Goal: Information Seeking & Learning: Learn about a topic

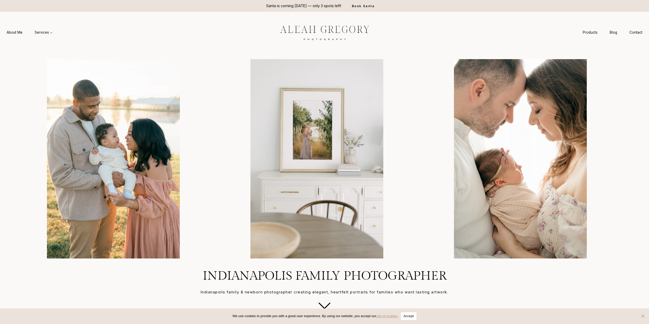
click at [222, 279] on h1 "Indianapolis Family Photographer" at bounding box center [324, 276] width 625 height 15
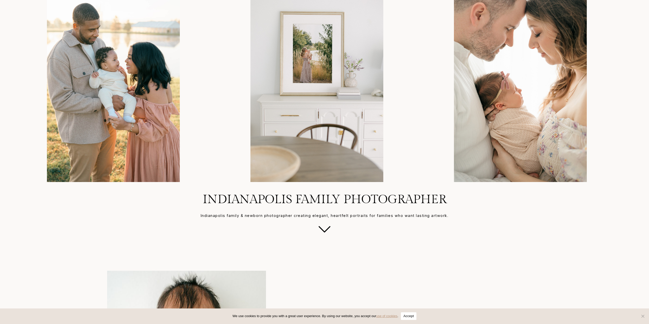
scroll to position [102, 0]
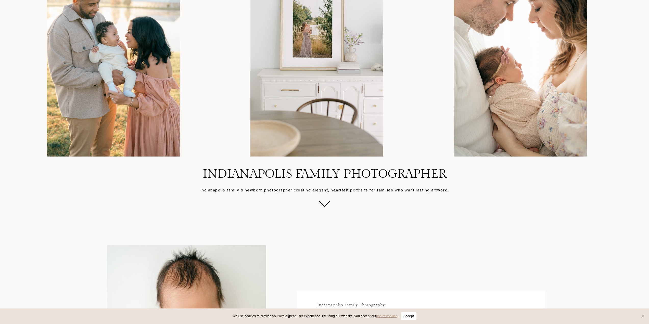
drag, startPoint x: 204, startPoint y: 171, endPoint x: 240, endPoint y: 183, distance: 38.3
click at [245, 184] on div "Indianapolis Family Photographer Indianapolis family & newborn photographer cre…" at bounding box center [324, 191] width 625 height 48
drag, startPoint x: 203, startPoint y: 176, endPoint x: 332, endPoint y: 183, distance: 128.7
click at [332, 183] on div "Indianapolis Family Photographer Indianapolis family & newborn photographer cre…" at bounding box center [324, 191] width 625 height 48
click at [411, 315] on button "Accept" at bounding box center [409, 316] width 16 height 8
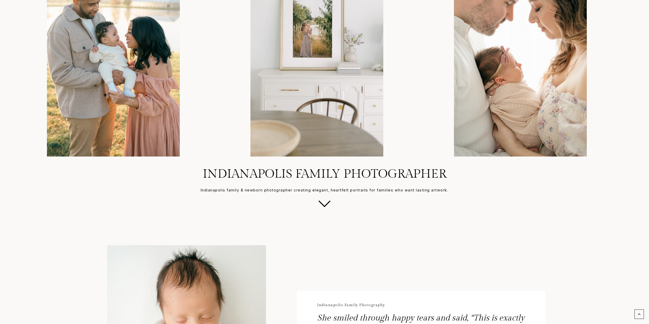
drag, startPoint x: 276, startPoint y: 178, endPoint x: 403, endPoint y: 302, distance: 178.2
drag, startPoint x: 433, startPoint y: 318, endPoint x: 392, endPoint y: 316, distance: 40.6
click at [389, 318] on p "She smiled through happy tears and said, “This is exactly how I remember him as…" at bounding box center [420, 326] width 207 height 26
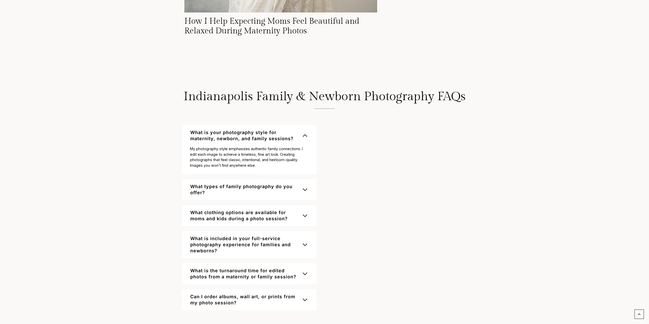
scroll to position [3341, 0]
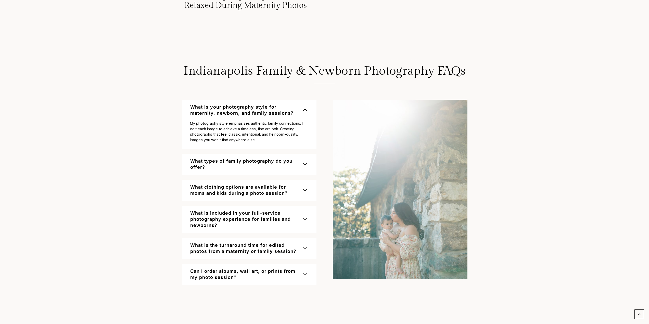
click at [291, 170] on span "What types of family photography do you offer?" at bounding box center [244, 164] width 109 height 12
click at [304, 139] on span "button" at bounding box center [305, 136] width 6 height 6
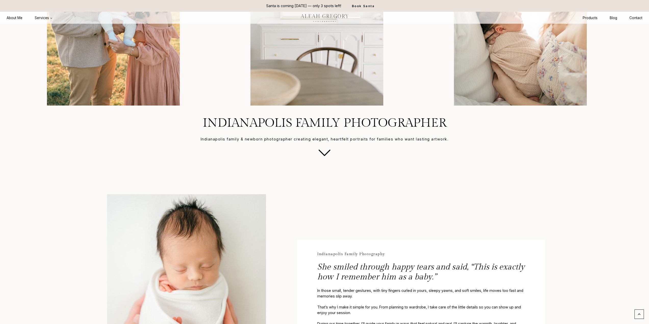
scroll to position [128, 0]
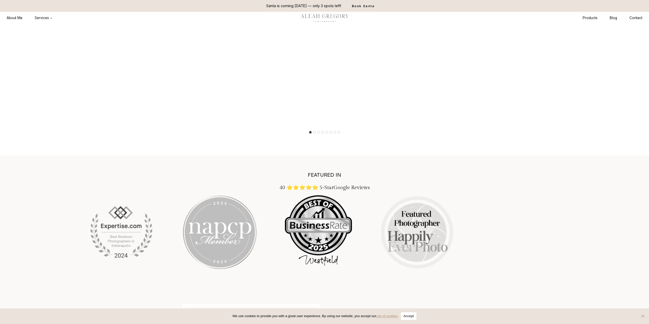
scroll to position [1046, 0]
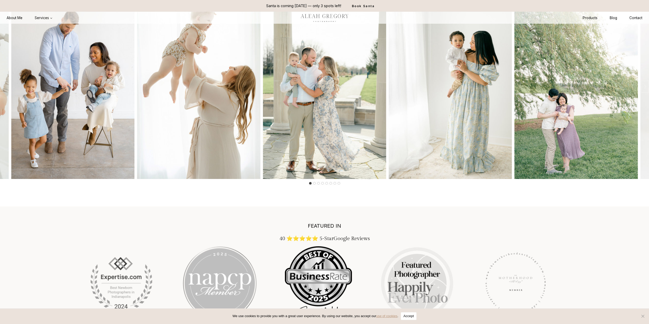
drag, startPoint x: 331, startPoint y: 229, endPoint x: 313, endPoint y: 228, distance: 18.2
click at [313, 228] on h2 "FEATURED IN" at bounding box center [324, 228] width 469 height 10
click at [320, 18] on img at bounding box center [324, 17] width 61 height 11
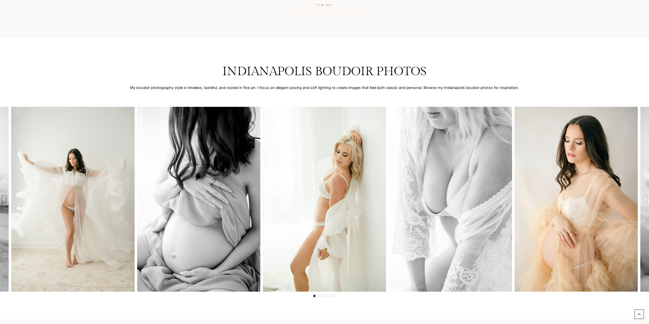
scroll to position [995, 0]
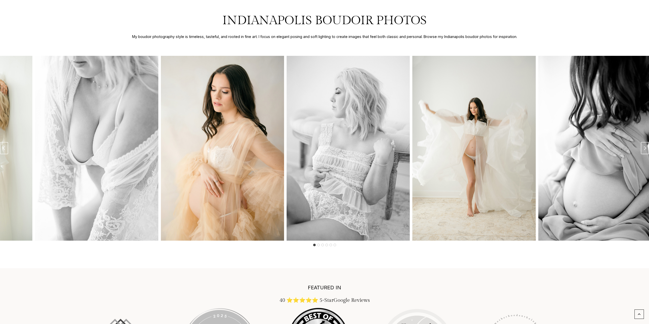
drag, startPoint x: 524, startPoint y: 174, endPoint x: 203, endPoint y: 151, distance: 322.5
click at [203, 151] on img "3 of 6" at bounding box center [222, 148] width 123 height 185
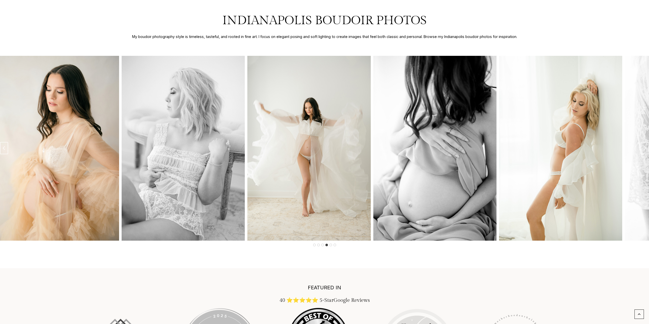
drag, startPoint x: 410, startPoint y: 153, endPoint x: 159, endPoint y: 154, distance: 250.2
click at [247, 153] on img "5 of 6" at bounding box center [308, 148] width 123 height 185
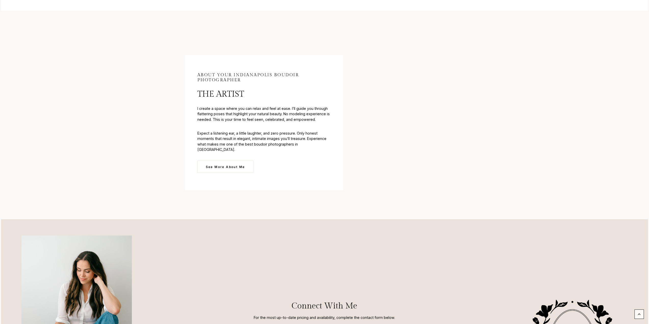
scroll to position [1964, 0]
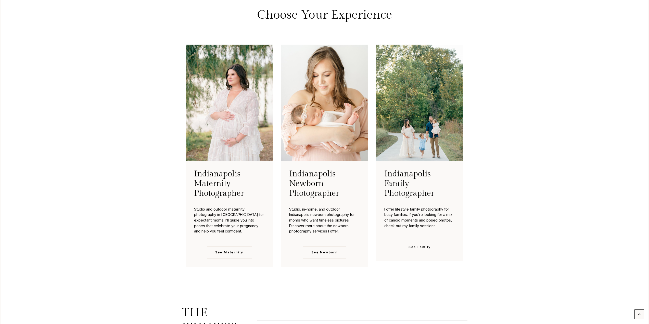
scroll to position [1275, 0]
